Goal: Information Seeking & Learning: Find specific fact

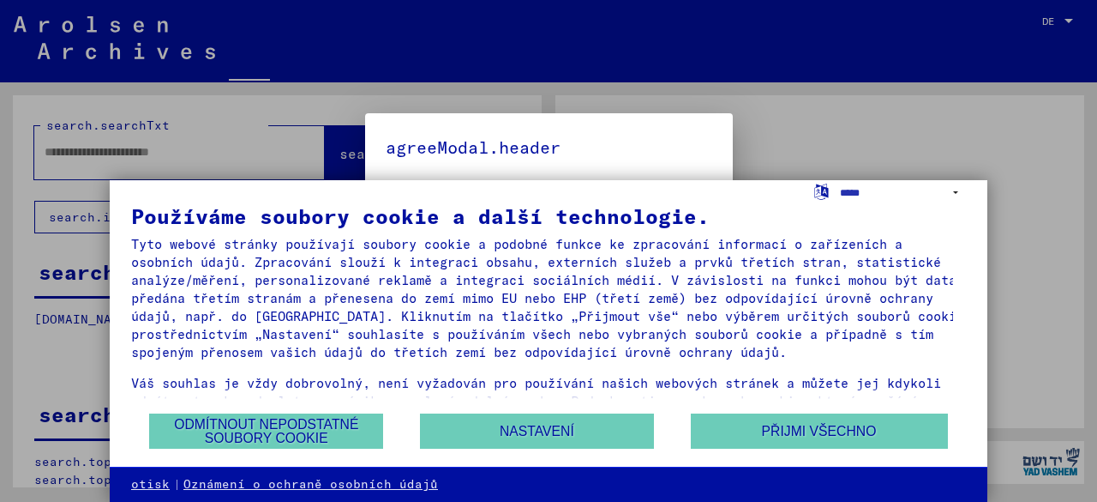
type input "**********"
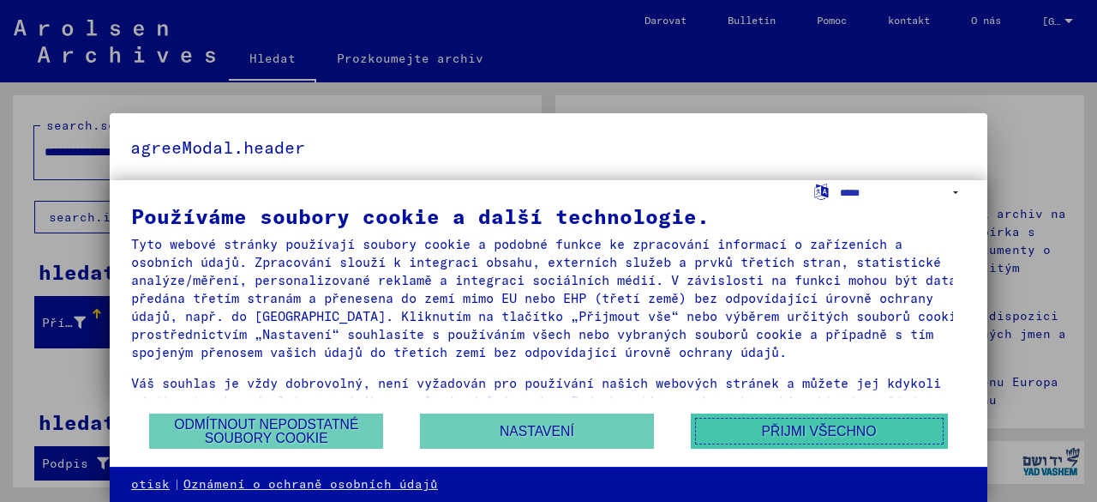
click at [823, 430] on font "Přijmi všechno" at bounding box center [819, 431] width 115 height 15
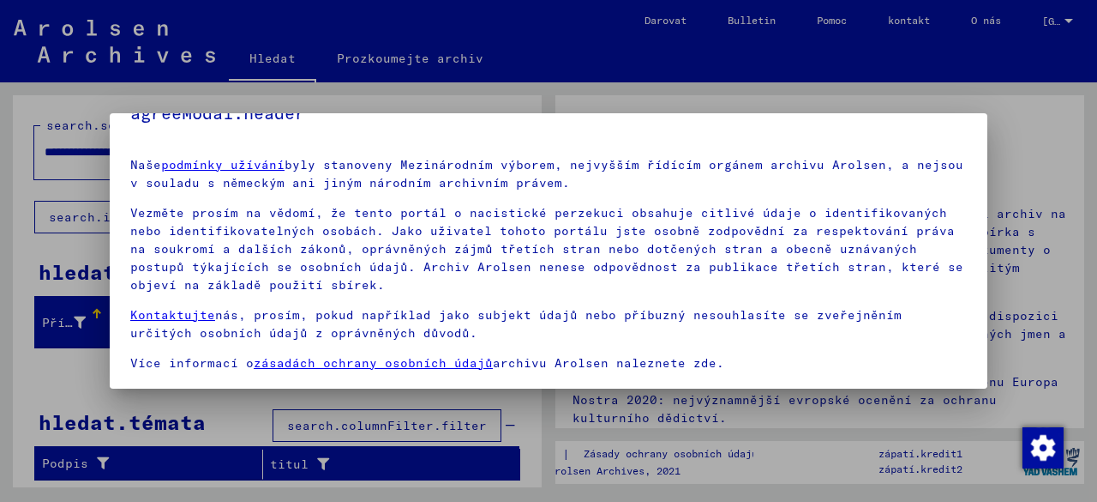
scroll to position [129, 0]
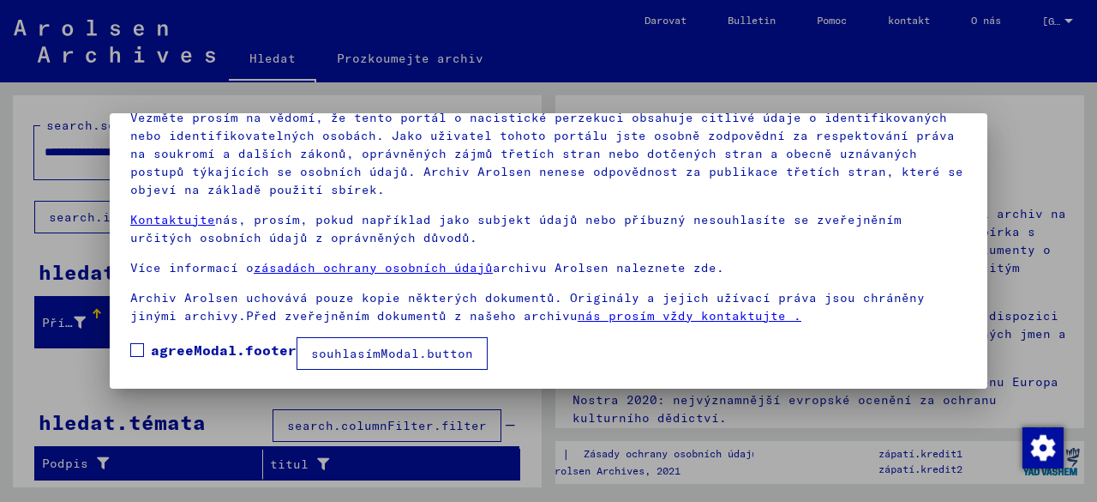
click at [372, 347] on font "souhlasímModal.button" at bounding box center [392, 353] width 162 height 15
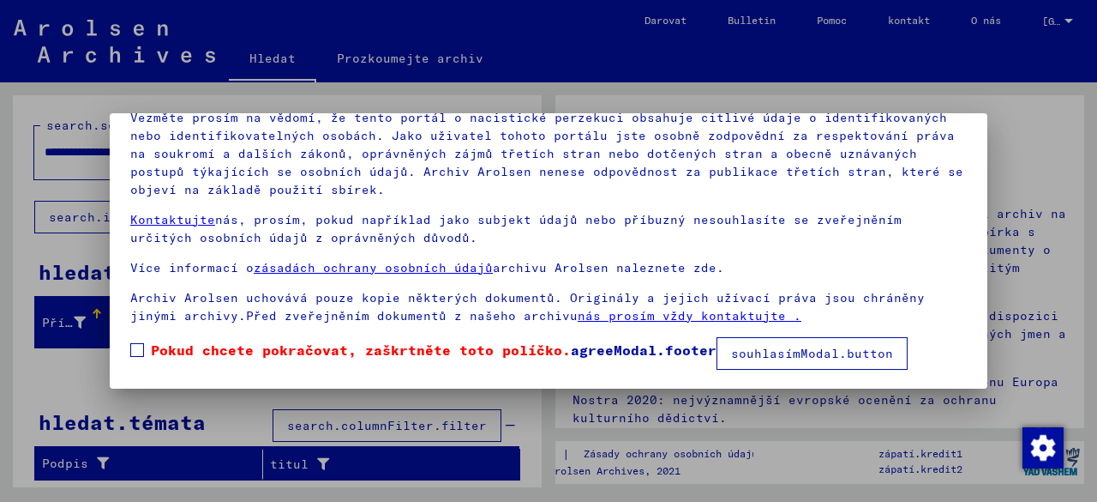
click at [806, 356] on font "souhlasímModal.button" at bounding box center [812, 353] width 162 height 15
drag, startPoint x: 135, startPoint y: 347, endPoint x: 154, endPoint y: 346, distance: 18.9
click at [136, 346] on span at bounding box center [137, 350] width 14 height 14
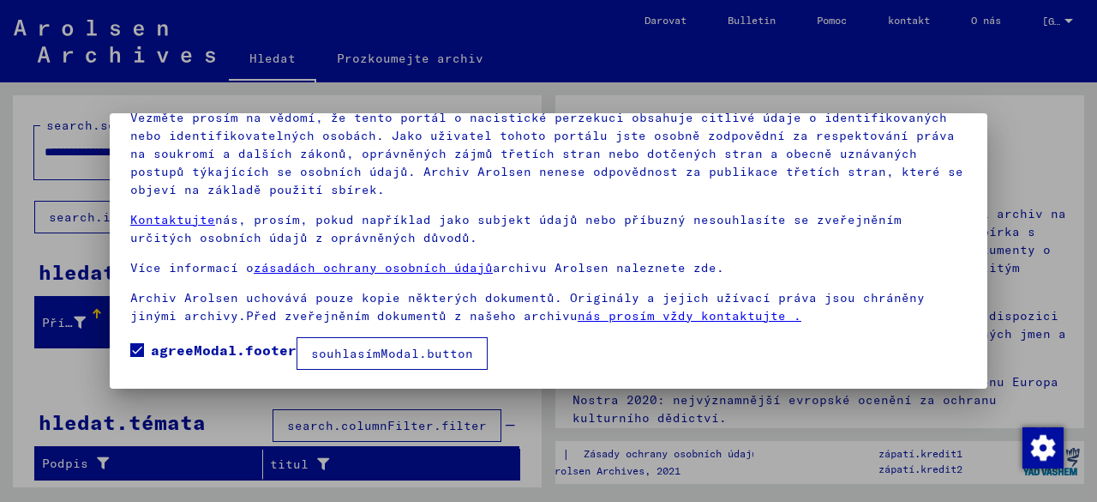
click at [438, 355] on font "souhlasímModal.button" at bounding box center [392, 353] width 162 height 15
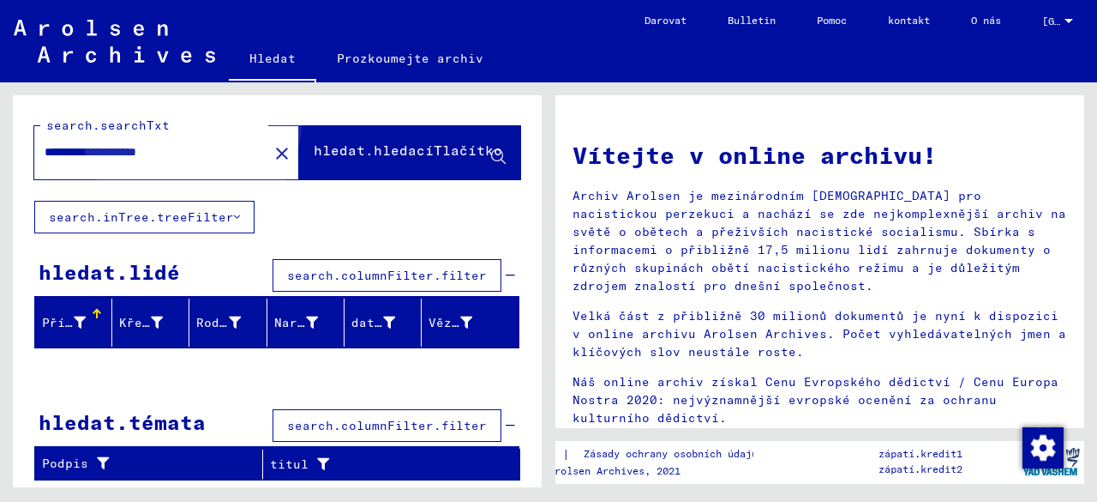
click at [398, 142] on font "hledat.hledacíTlačítko" at bounding box center [408, 149] width 189 height 17
click at [493, 150] on icon at bounding box center [498, 157] width 15 height 15
click at [201, 138] on div "**********" at bounding box center [140, 152] width 213 height 39
click at [272, 152] on mat-icon "close" at bounding box center [282, 153] width 21 height 21
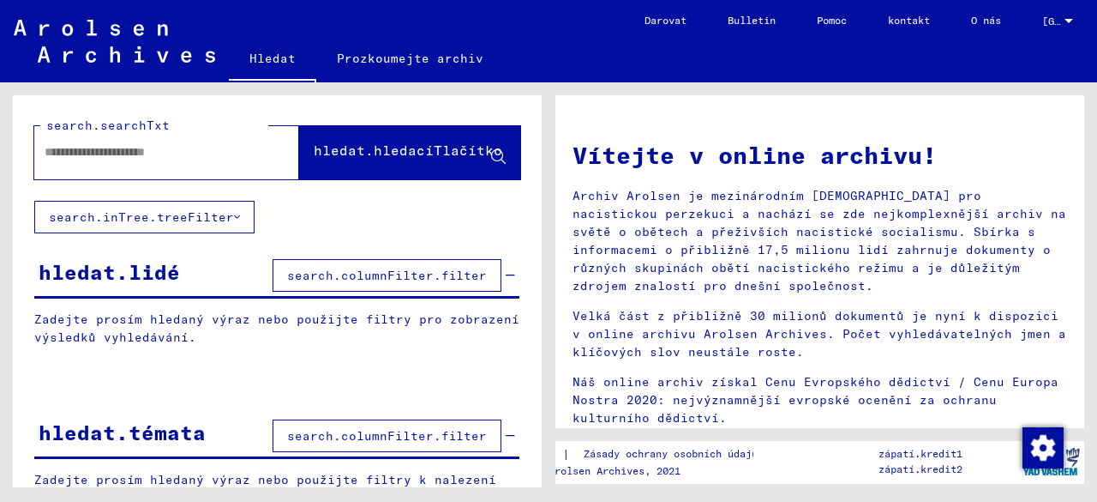
click at [161, 265] on font "hledat.lidé" at bounding box center [109, 272] width 141 height 26
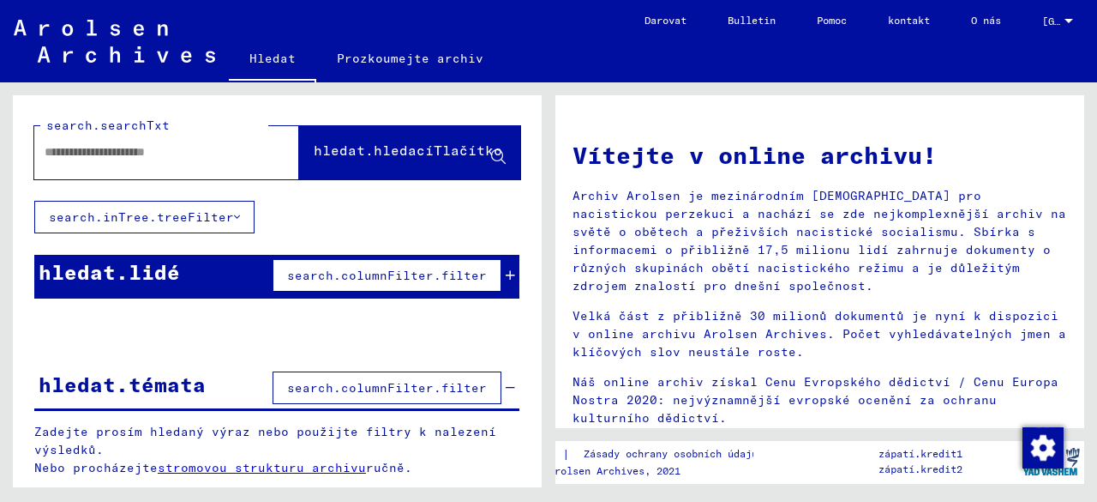
click at [234, 214] on icon at bounding box center [237, 217] width 6 height 12
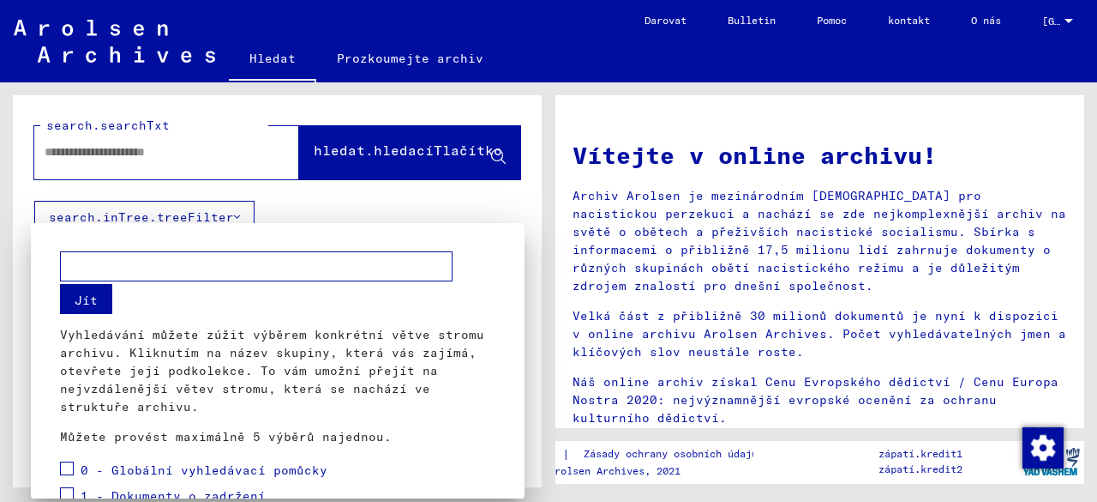
click at [346, 186] on div at bounding box center [548, 251] width 1097 height 502
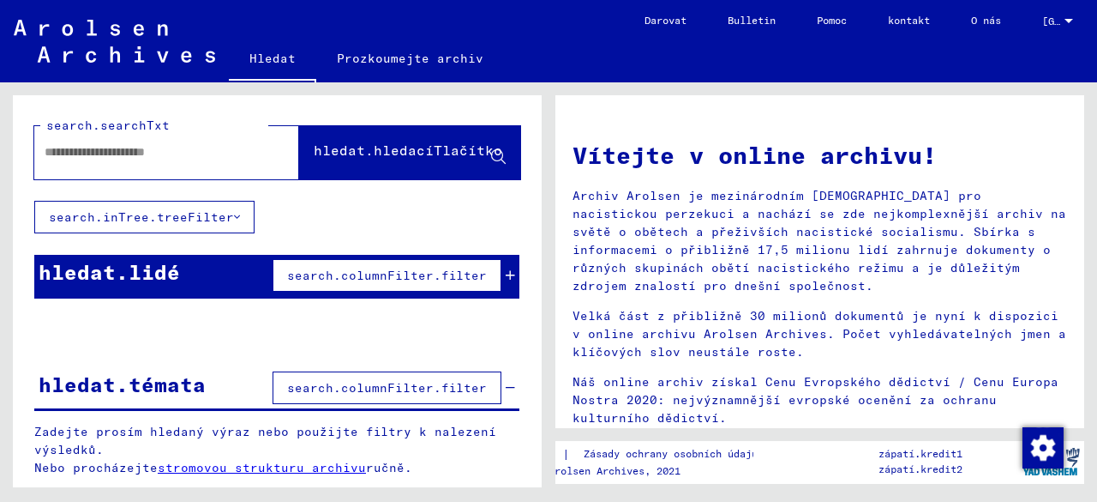
click at [137, 124] on font "search.searchTxt" at bounding box center [107, 124] width 123 height 15
click at [159, 155] on input "text" at bounding box center [146, 152] width 203 height 18
type input "**********"
click at [502, 155] on icon at bounding box center [498, 157] width 15 height 15
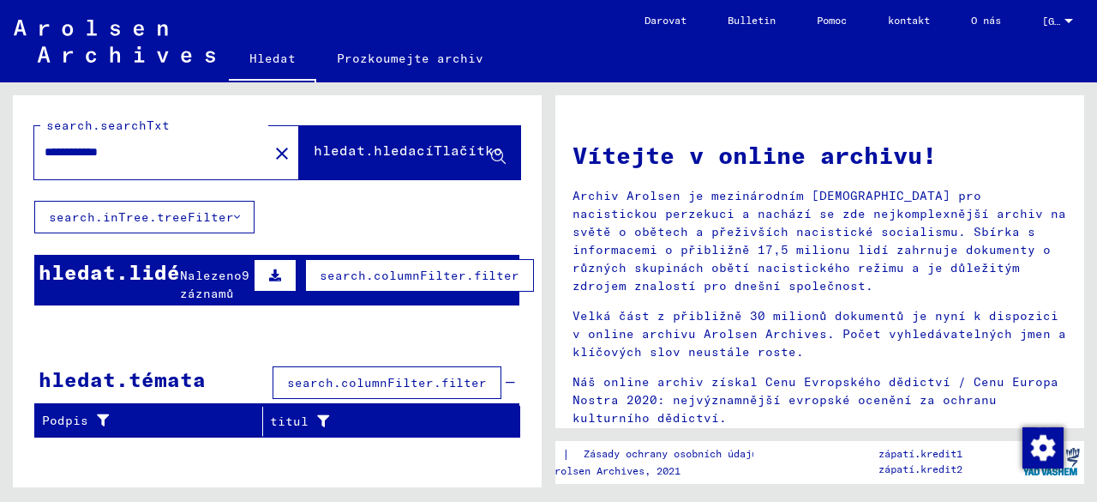
click at [207, 301] on font "9 záznamů" at bounding box center [214, 284] width 69 height 33
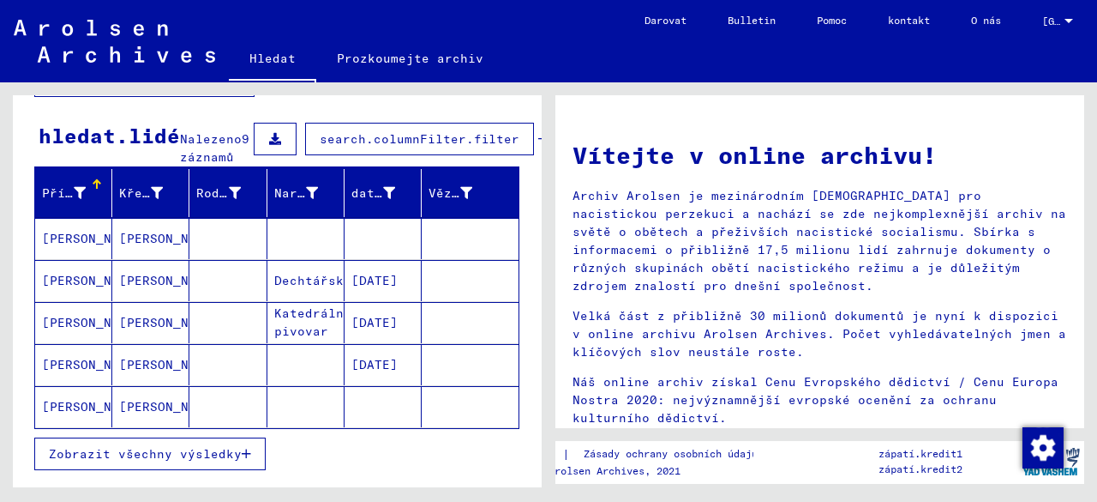
scroll to position [171, 0]
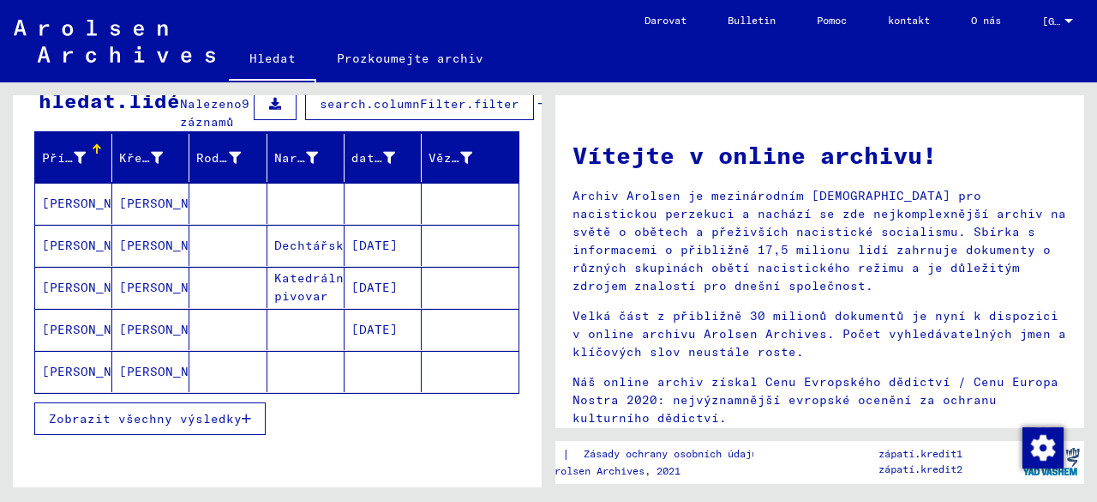
click at [376, 291] on font "[DATE]" at bounding box center [375, 287] width 46 height 15
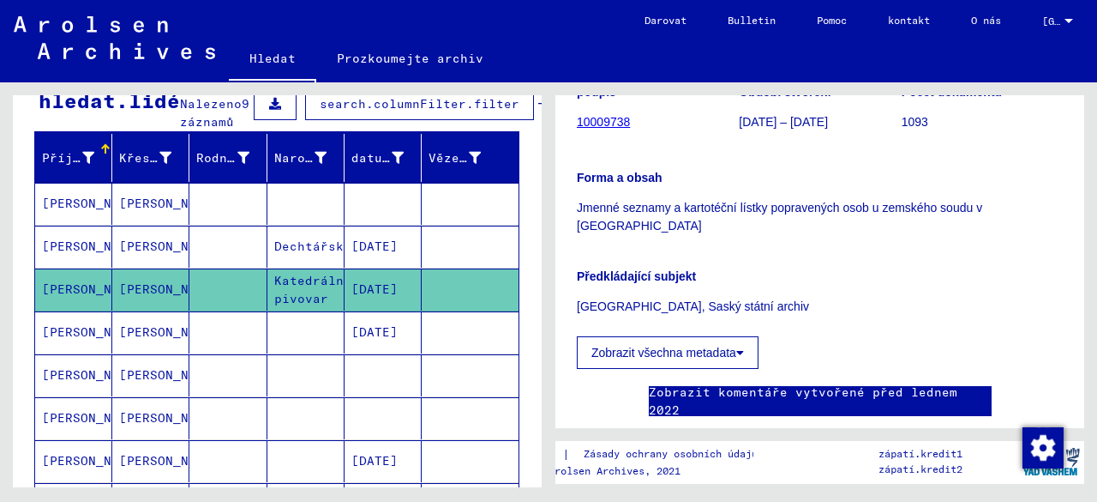
scroll to position [343, 0]
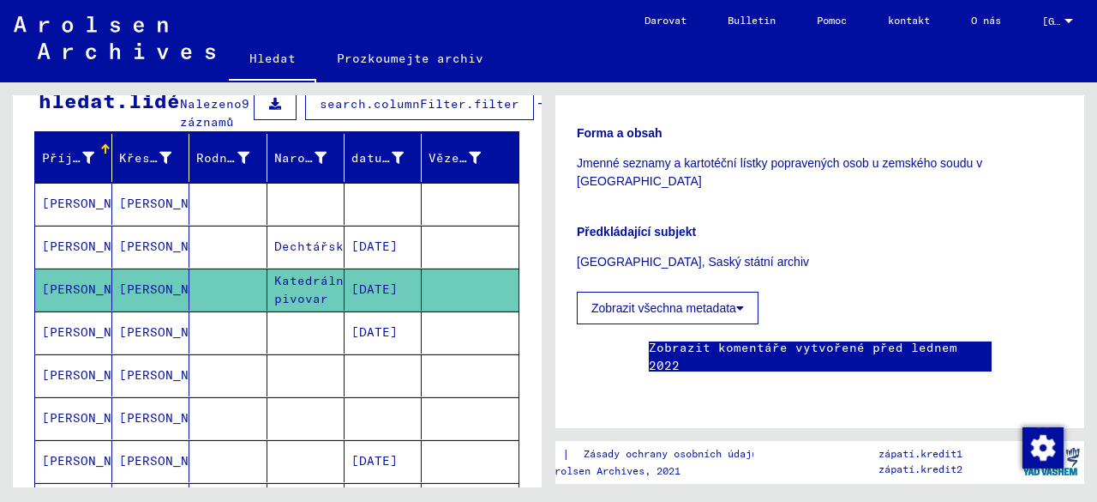
click at [743, 292] on button "Zobrazit všechna metadata" at bounding box center [668, 308] width 182 height 33
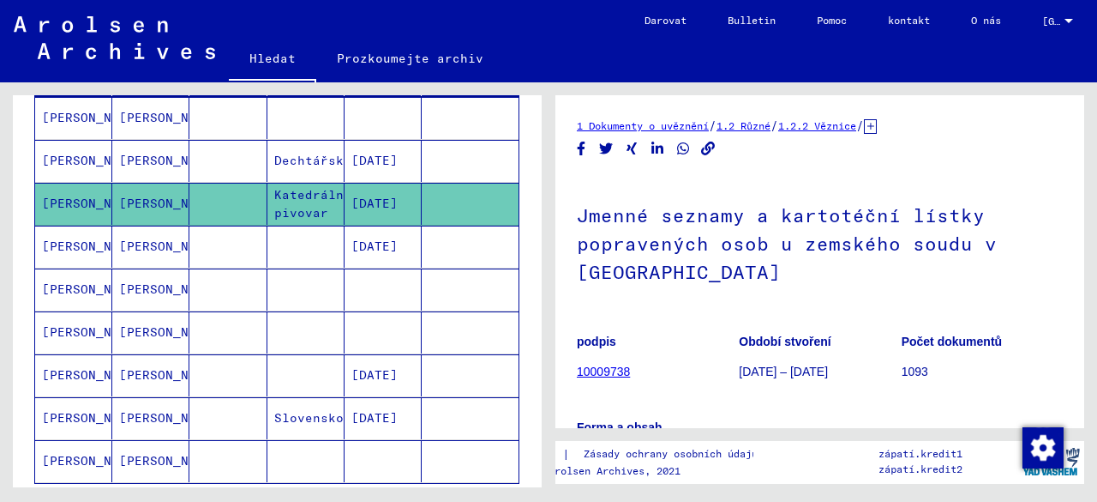
scroll to position [171, 0]
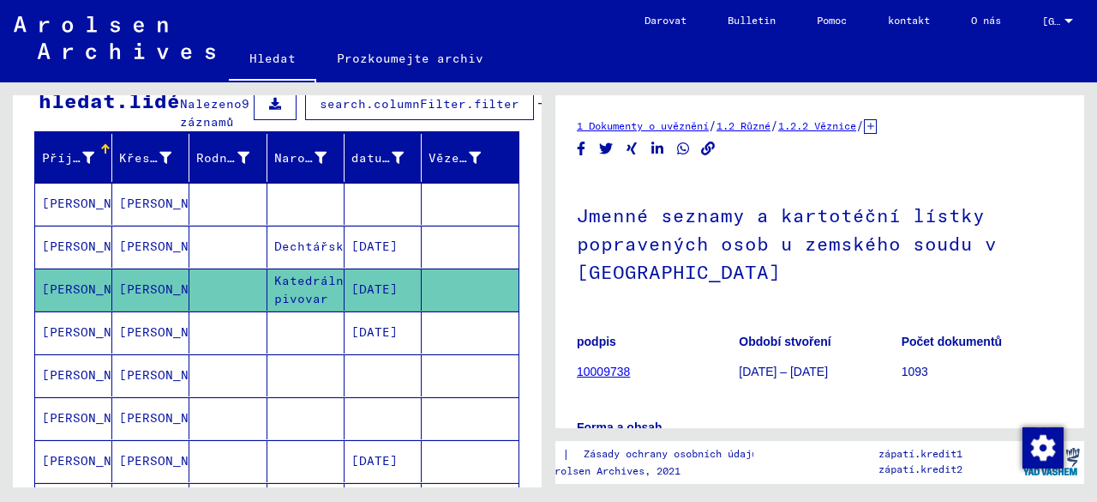
click at [63, 211] on font "[PERSON_NAME]" at bounding box center [92, 202] width 100 height 15
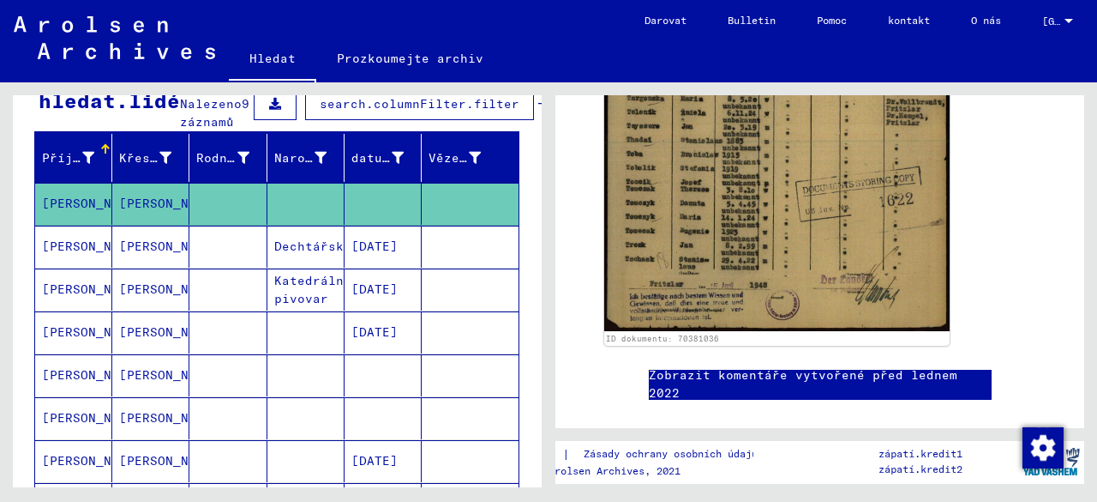
scroll to position [429, 0]
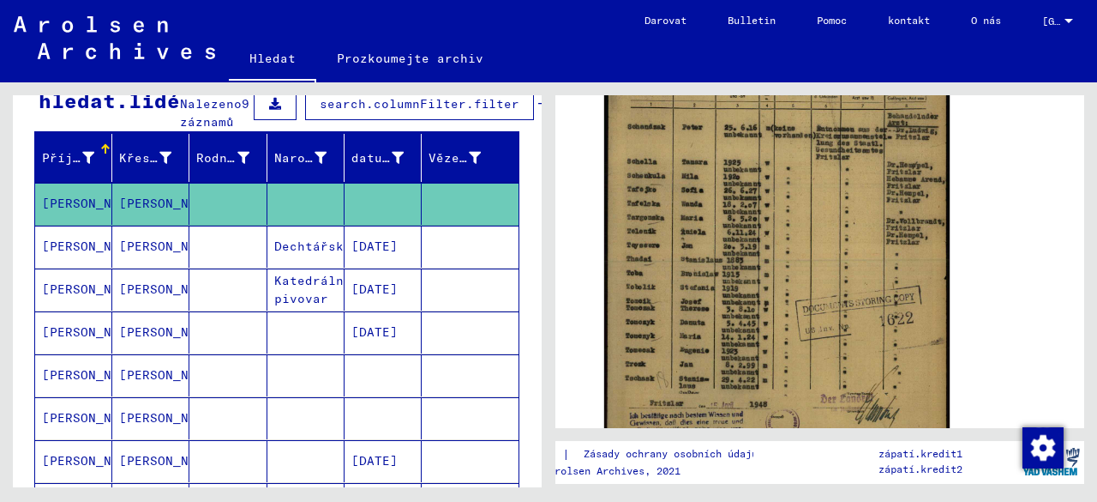
click at [62, 254] on font "[PERSON_NAME]" at bounding box center [92, 245] width 100 height 15
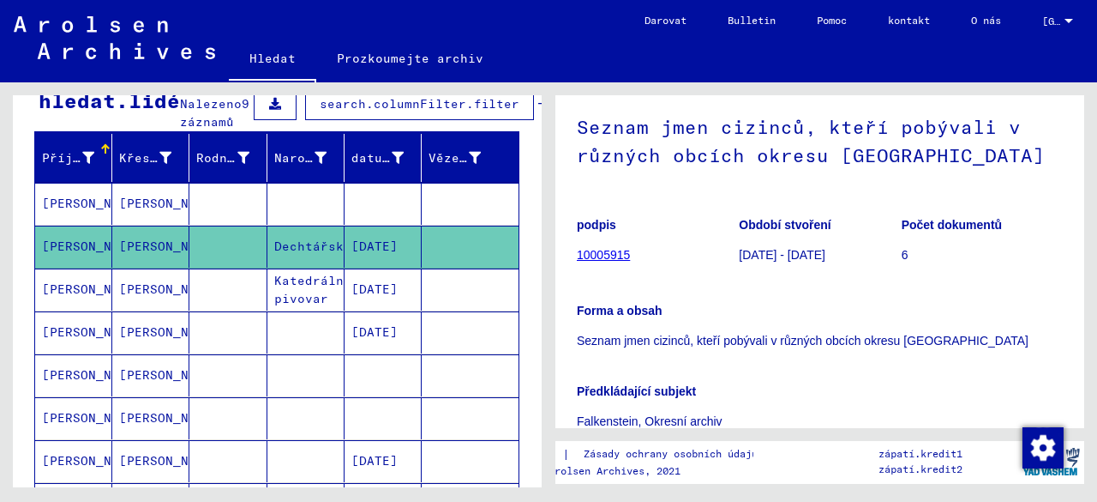
scroll to position [171, 0]
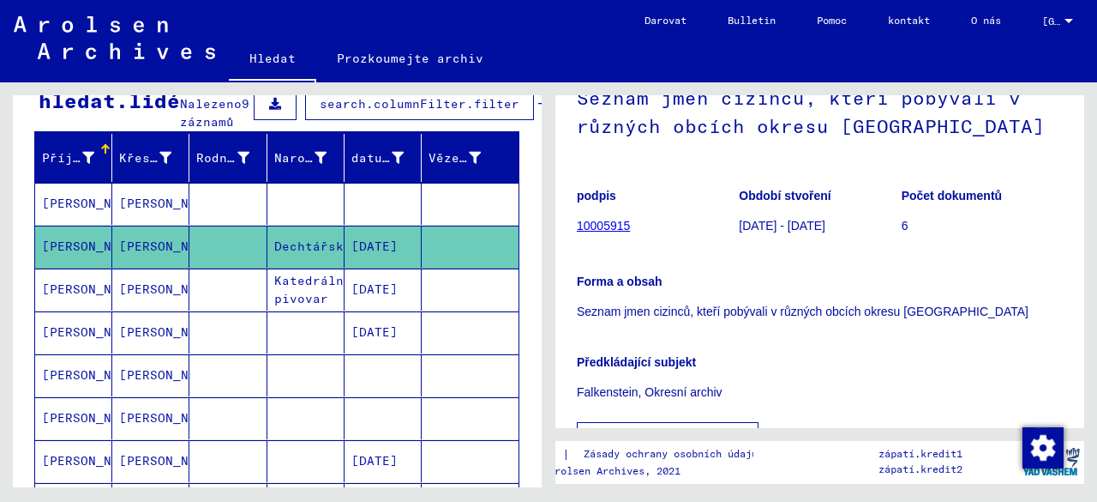
click at [65, 340] on font "[PERSON_NAME]" at bounding box center [92, 331] width 100 height 15
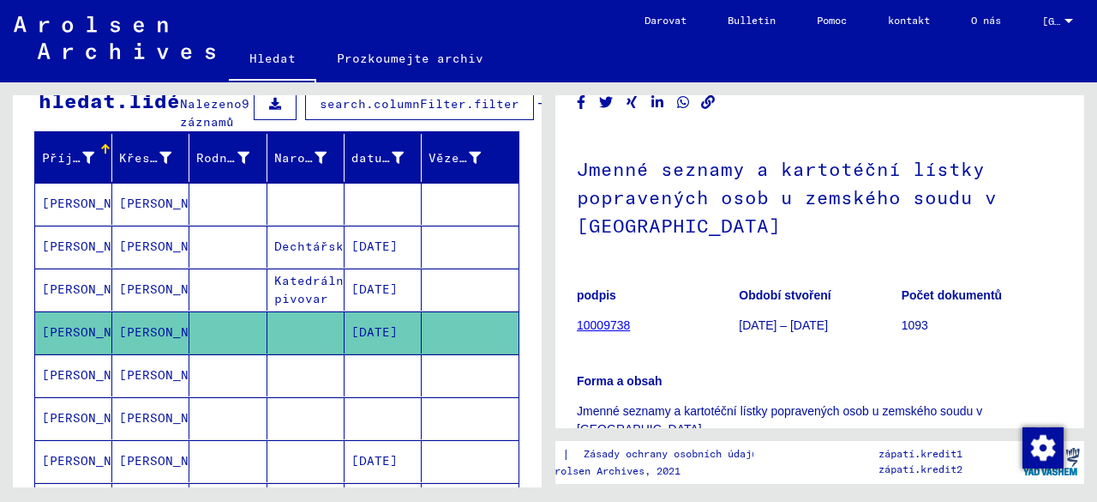
scroll to position [86, 0]
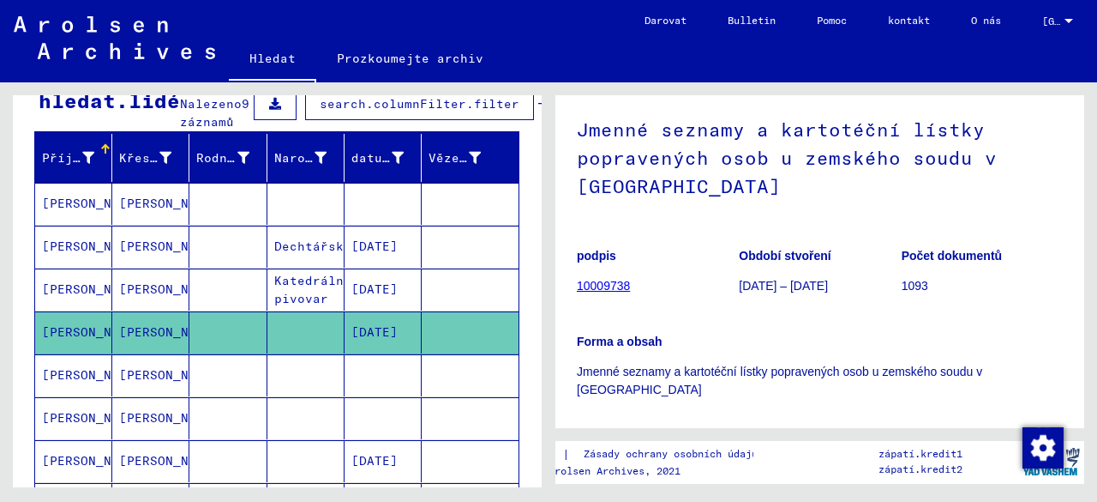
click at [69, 297] on font "[PERSON_NAME]" at bounding box center [92, 288] width 100 height 15
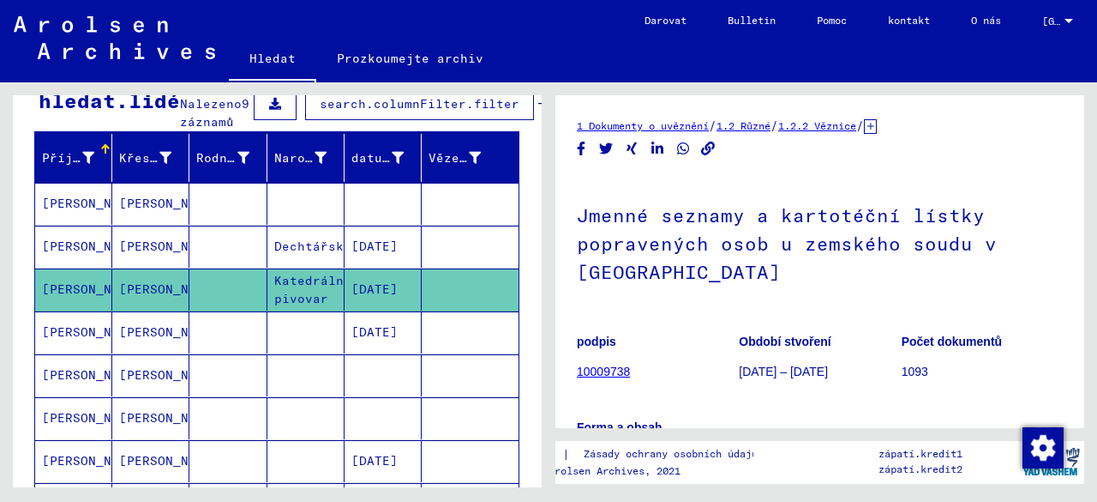
click at [67, 382] on font "[PERSON_NAME]" at bounding box center [92, 374] width 100 height 15
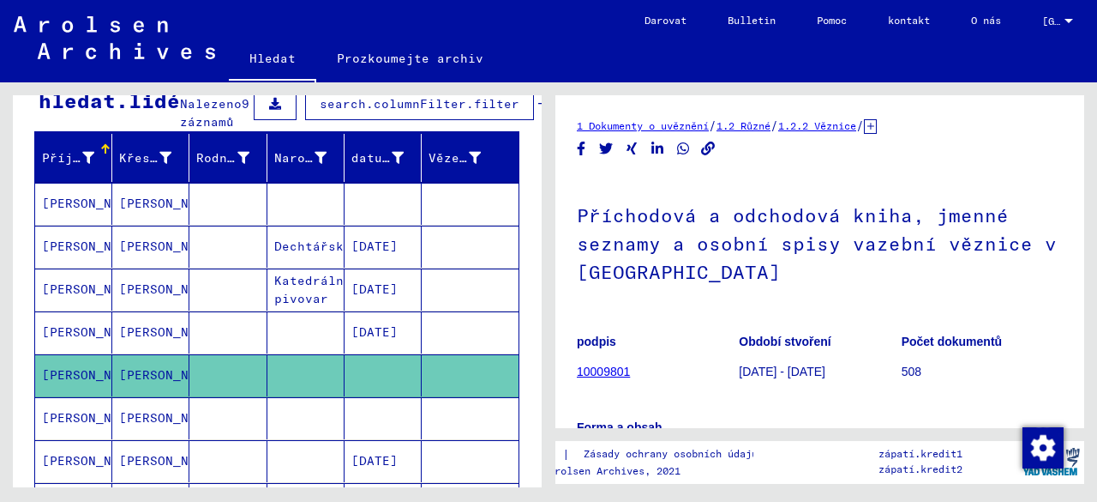
click at [70, 427] on icon at bounding box center [71, 433] width 43 height 69
click at [63, 422] on icon at bounding box center [71, 433] width 43 height 69
click at [65, 427] on icon at bounding box center [71, 433] width 43 height 69
click at [26, 232] on div "Příjmení Křestní jméno [PERSON_NAME] jméno Narození datum narození Vězeň [PERSO…" at bounding box center [277, 407] width 529 height 547
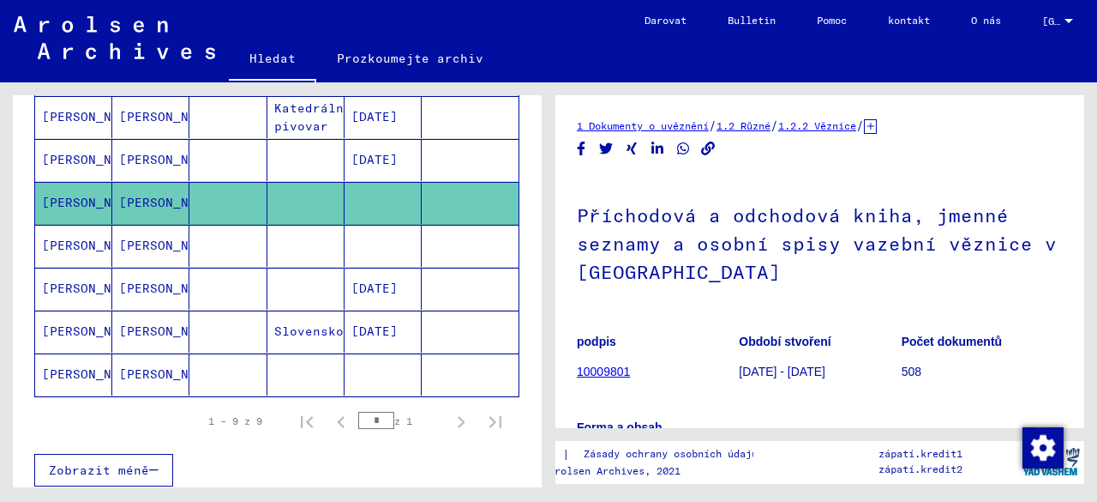
scroll to position [429, 0]
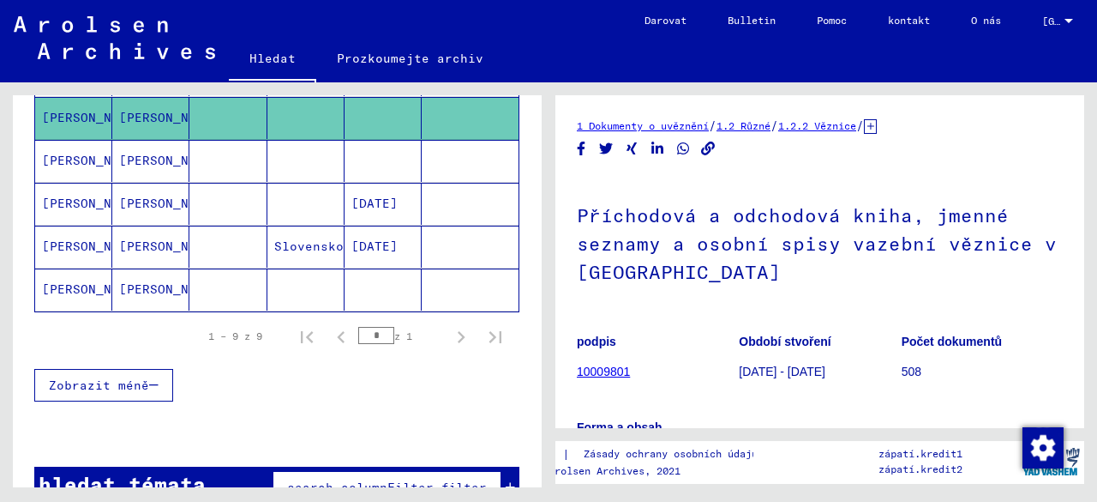
click at [79, 168] on font "[PERSON_NAME]" at bounding box center [92, 160] width 100 height 15
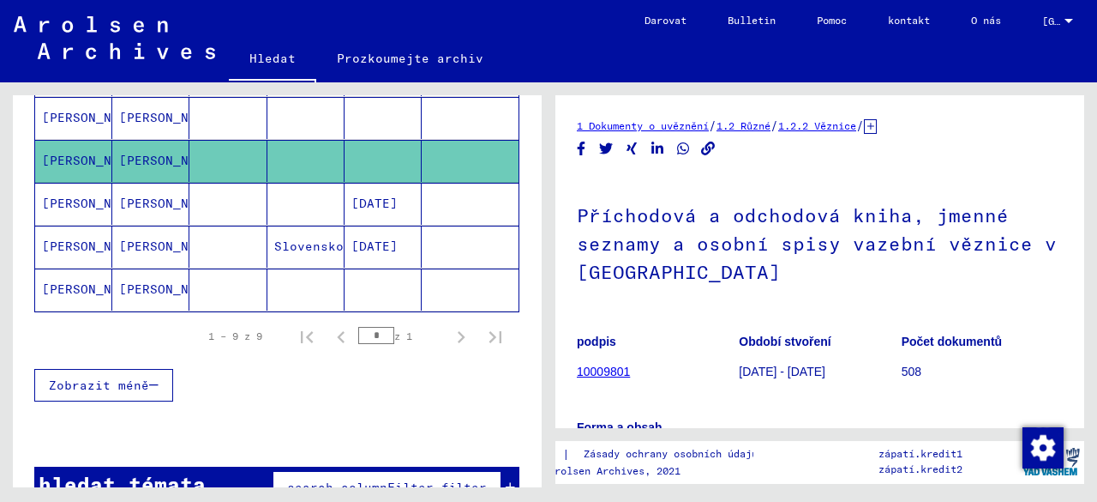
click at [69, 211] on font "[PERSON_NAME]" at bounding box center [92, 202] width 100 height 15
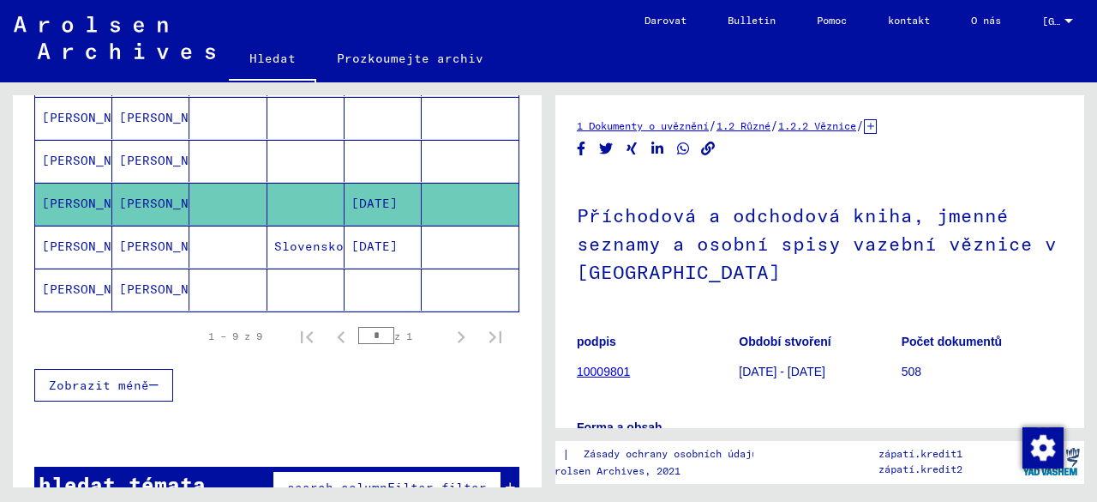
click at [65, 252] on font "[PERSON_NAME]" at bounding box center [92, 245] width 100 height 15
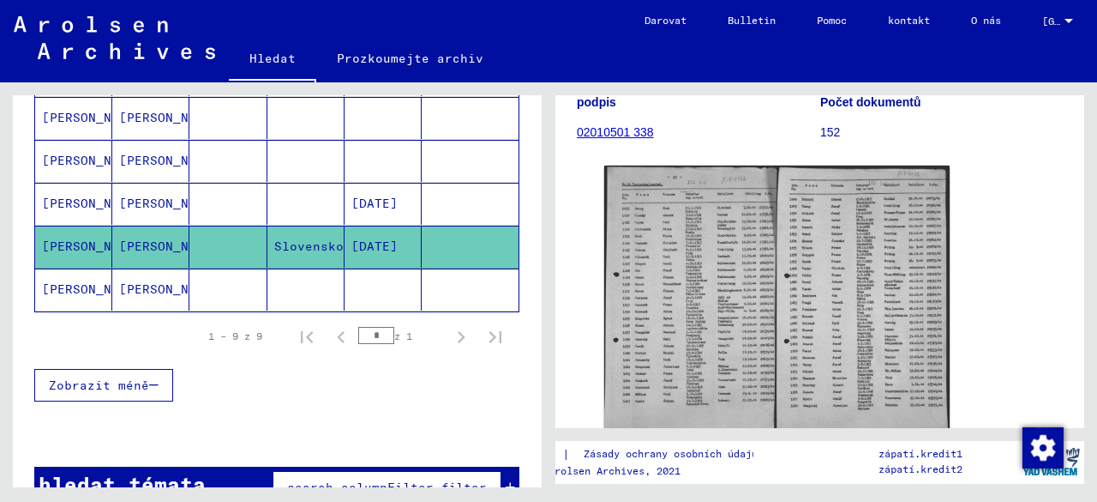
scroll to position [171, 0]
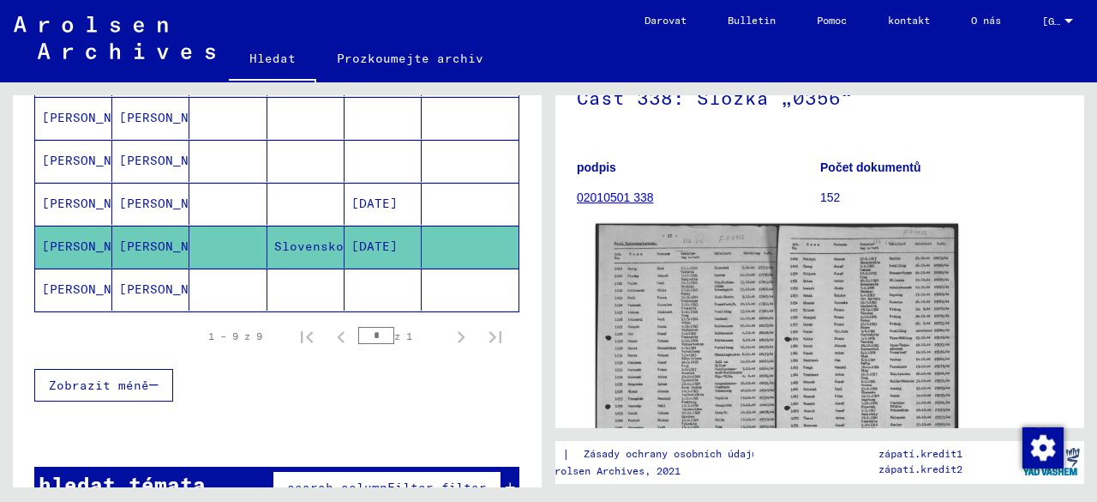
click at [683, 301] on img at bounding box center [777, 367] width 363 height 287
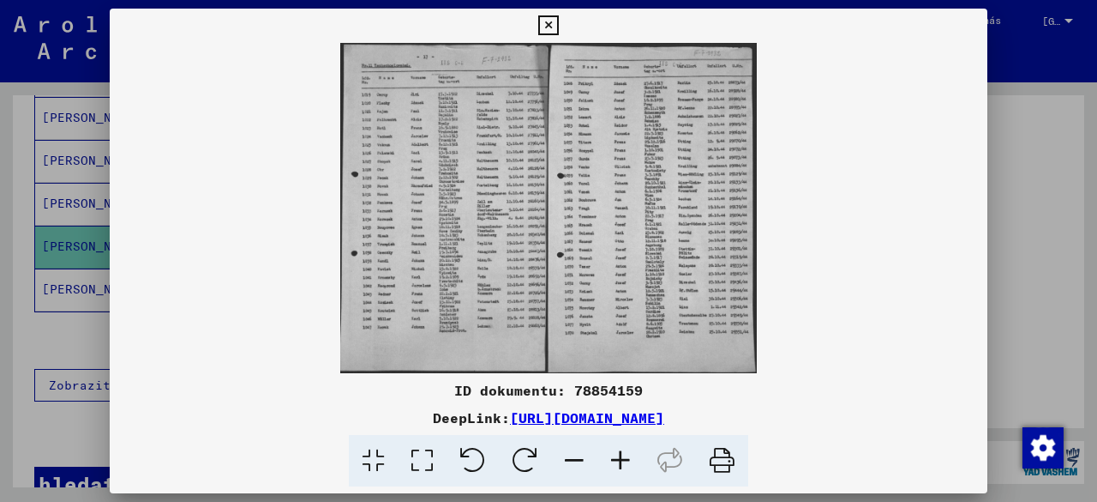
click at [487, 180] on img at bounding box center [549, 208] width 878 height 330
click at [544, 22] on icon at bounding box center [548, 25] width 20 height 21
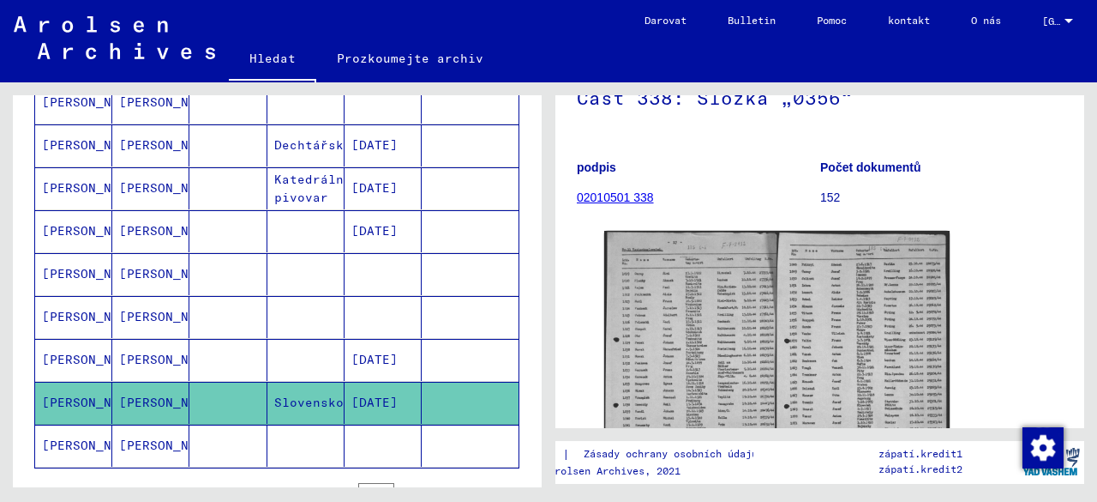
scroll to position [257, 0]
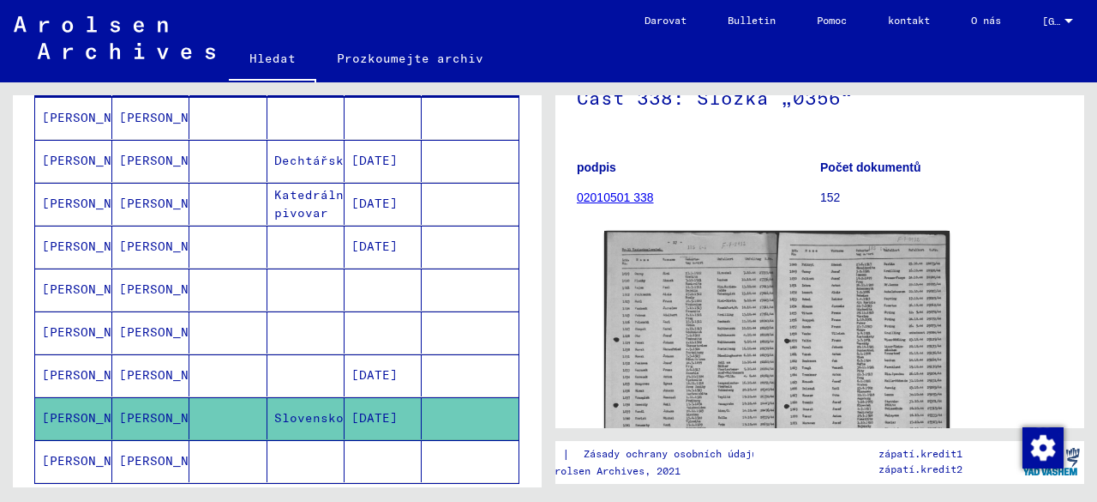
click at [62, 254] on font "[PERSON_NAME]" at bounding box center [92, 245] width 100 height 15
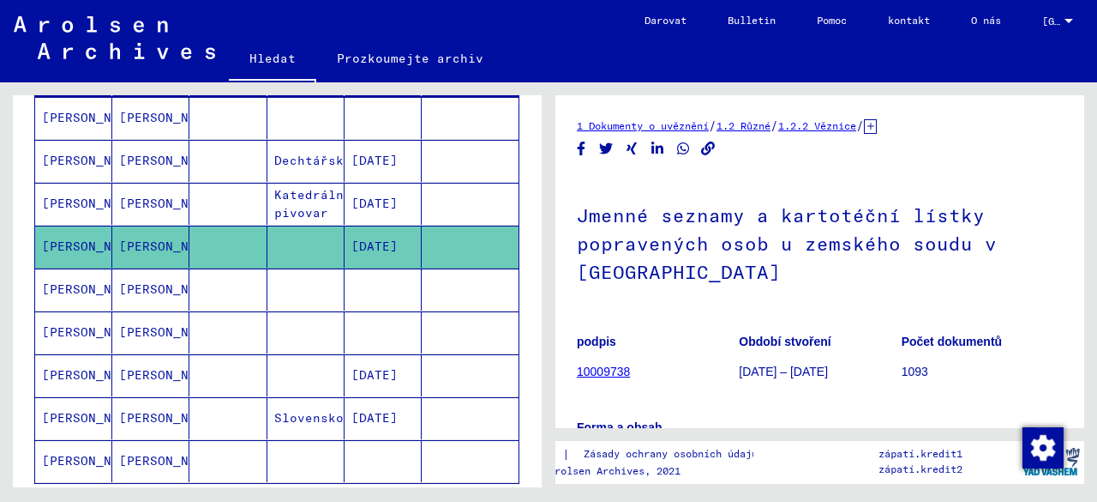
click at [619, 371] on font "10009738" at bounding box center [603, 371] width 53 height 14
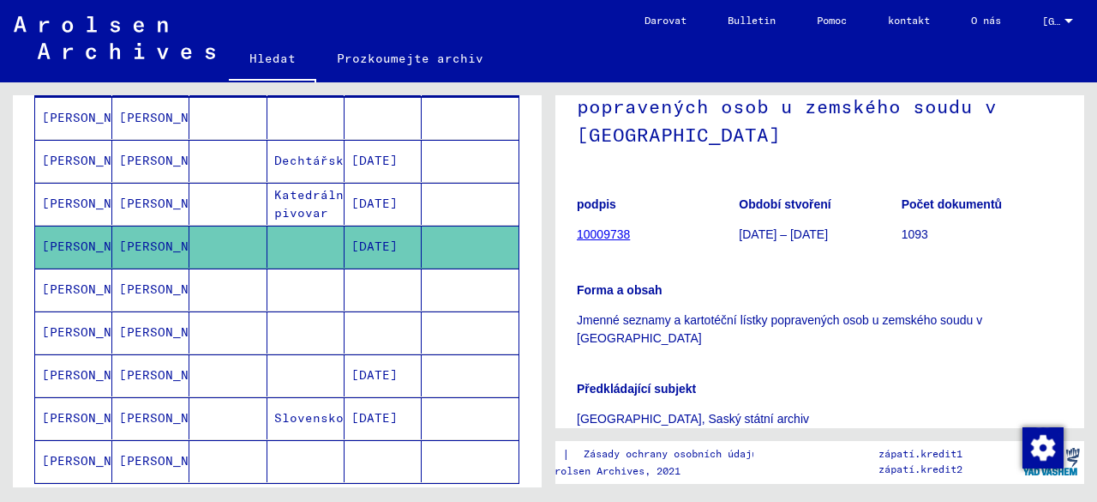
scroll to position [86, 0]
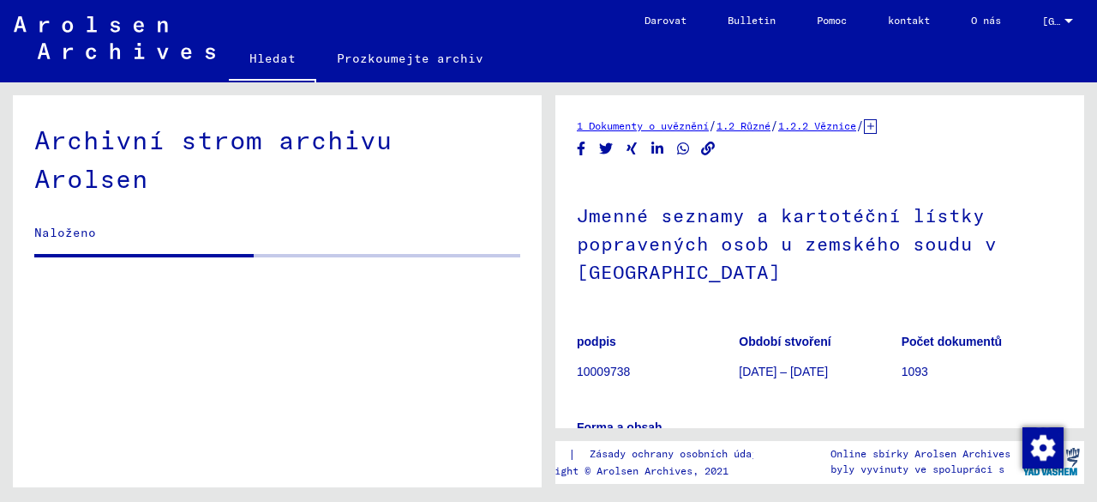
drag, startPoint x: 640, startPoint y: 282, endPoint x: 605, endPoint y: 286, distance: 34.6
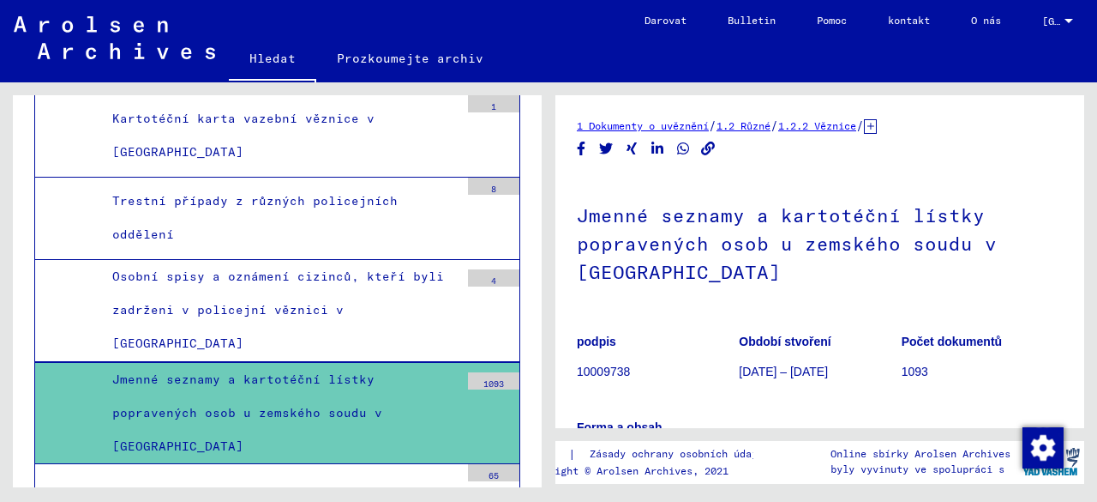
scroll to position [14490, 0]
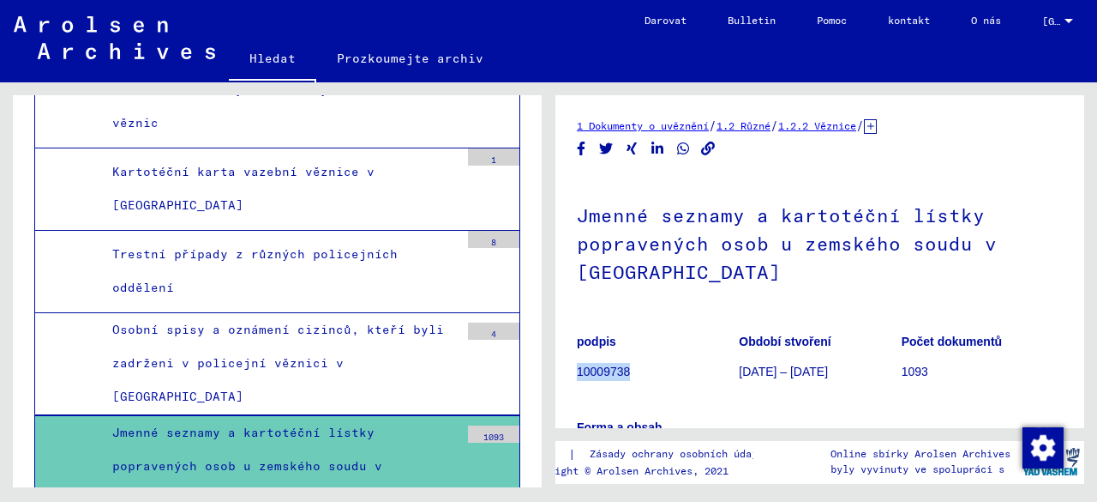
drag, startPoint x: 633, startPoint y: 369, endPoint x: 576, endPoint y: 371, distance: 56.6
click at [577, 371] on p "10009738" at bounding box center [657, 372] width 161 height 18
copy font "10009738"
click at [218, 424] on font "Jmenné seznamy a kartotéční lístky popravených osob u zemského soudu v [GEOGRAP…" at bounding box center [247, 465] width 270 height 82
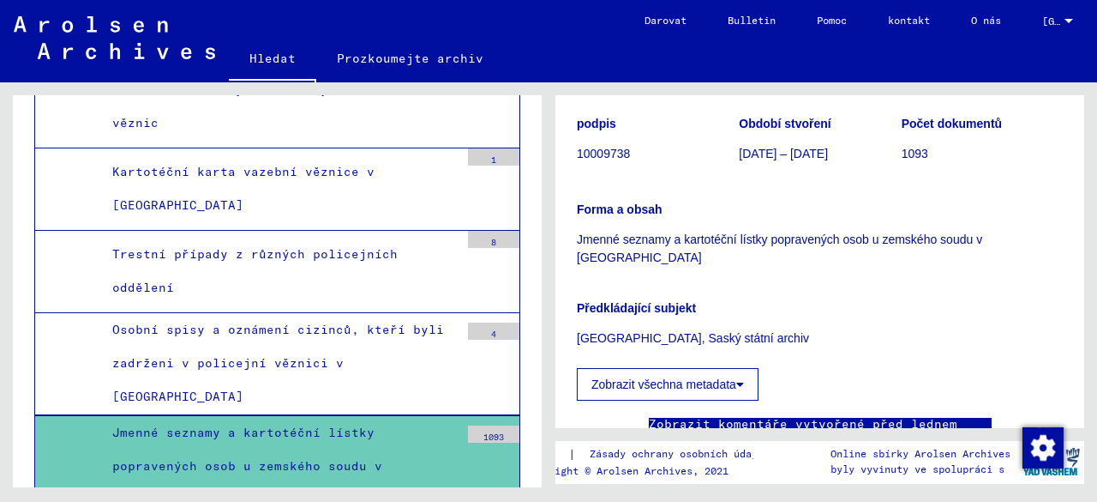
scroll to position [343, 0]
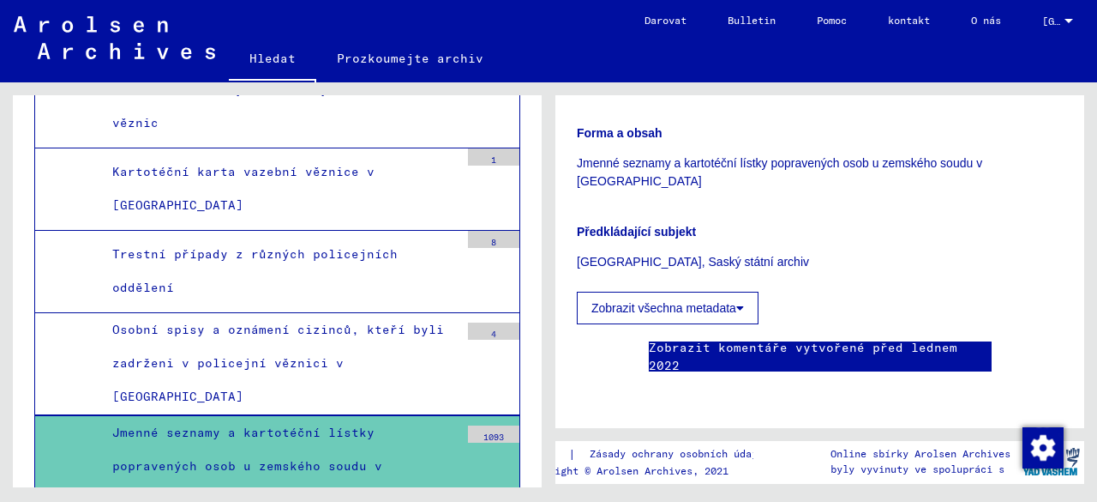
click at [742, 302] on icon at bounding box center [741, 308] width 8 height 12
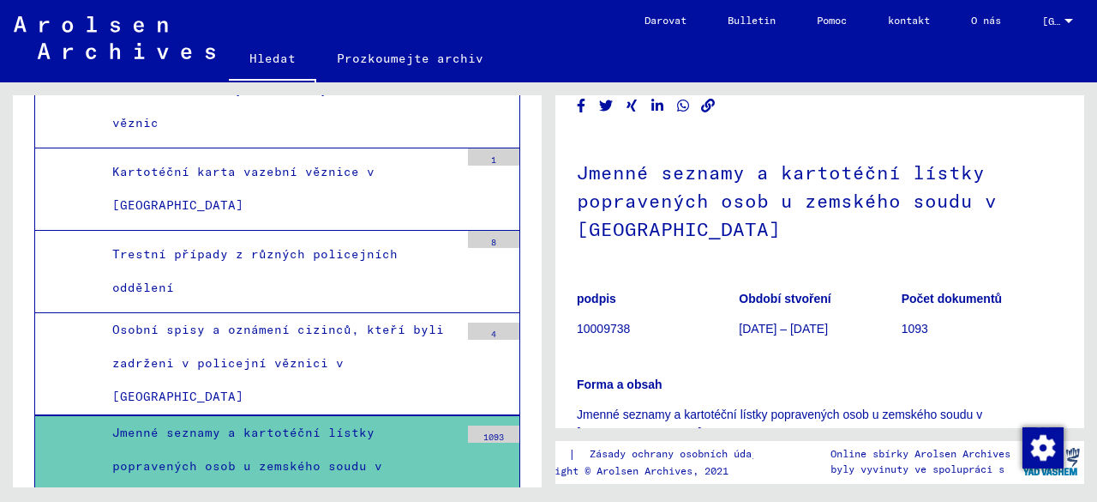
scroll to position [0, 0]
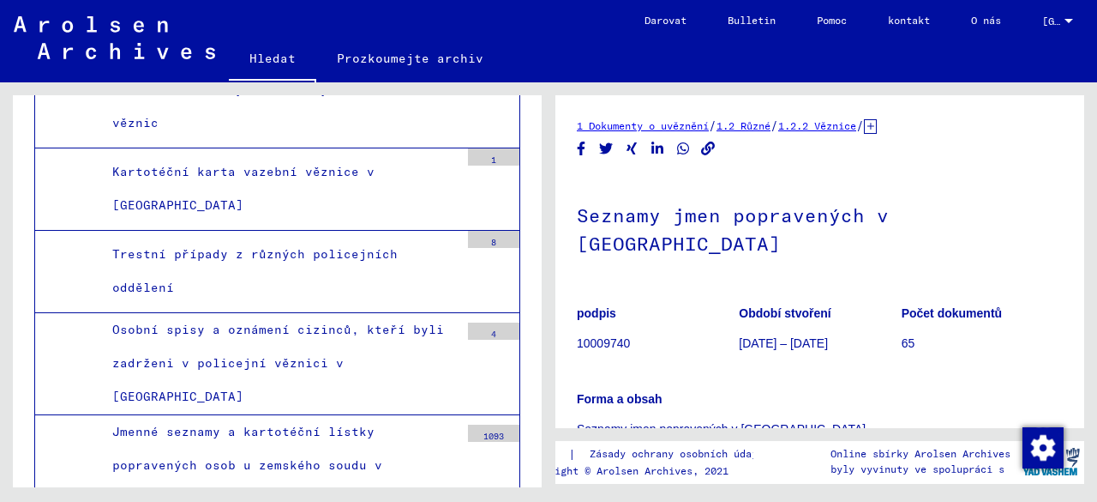
click at [854, 123] on font "1.2.2 Věznice" at bounding box center [818, 125] width 78 height 13
